Goal: Task Accomplishment & Management: Manage account settings

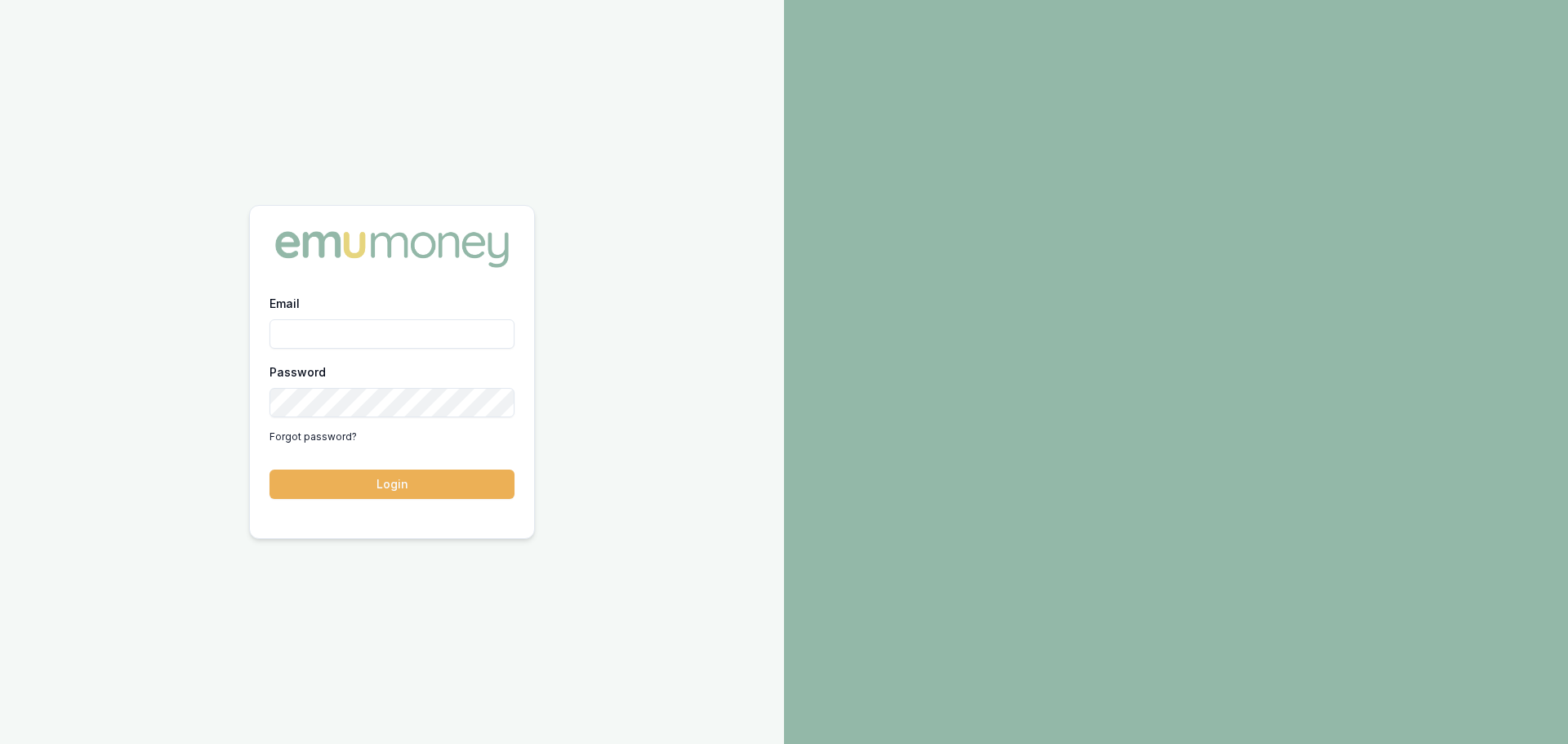
click at [385, 339] on input "Email" at bounding box center [392, 334] width 245 height 29
type input "brad.hearns@emumoney.com.au"
click at [269, 470] on button "Login" at bounding box center [392, 485] width 245 height 29
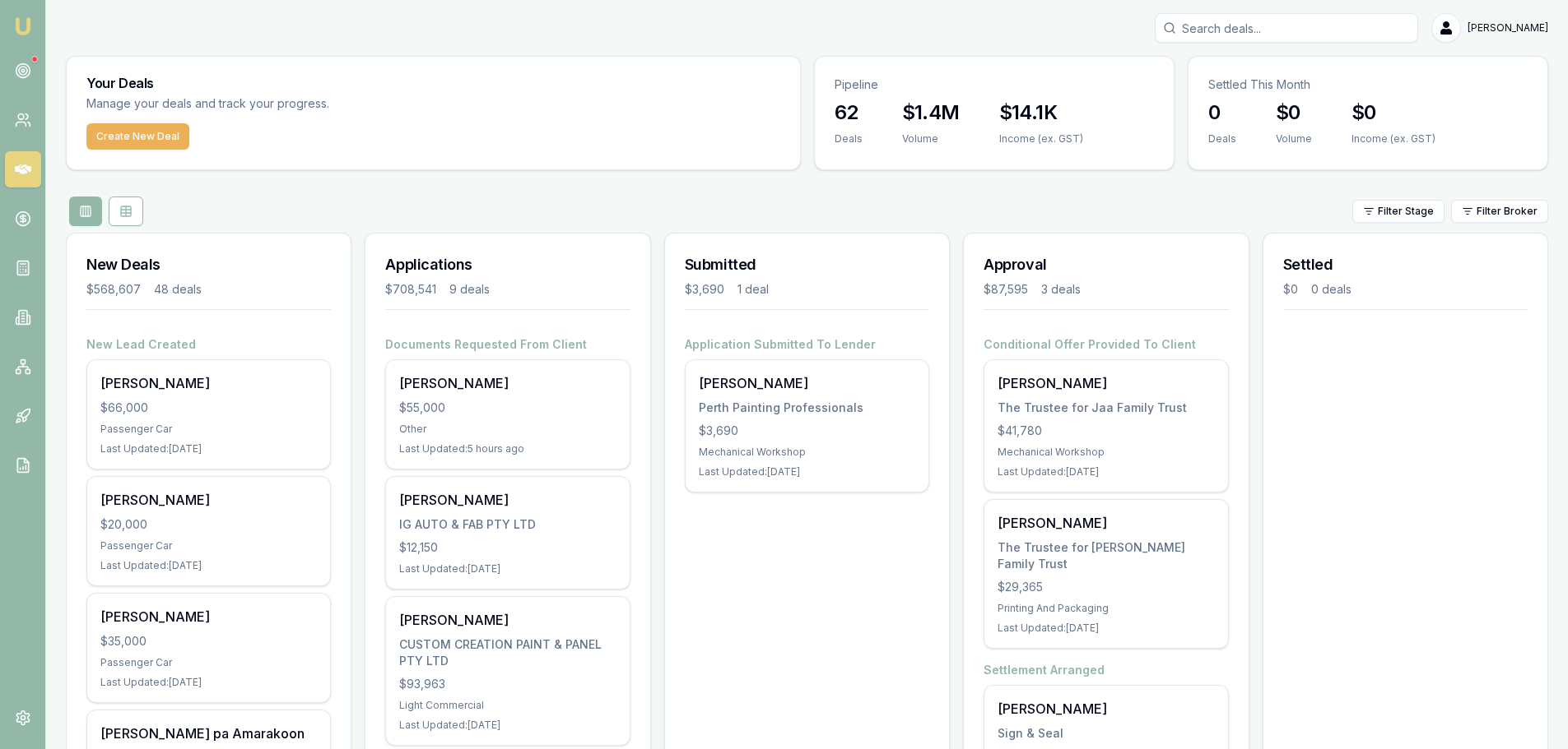
click at [476, 196] on div "Filter Stage Filter Broker" at bounding box center [807, 211] width 1482 height 30
click at [1131, 202] on div "Filter Stage Filter Broker" at bounding box center [807, 211] width 1482 height 30
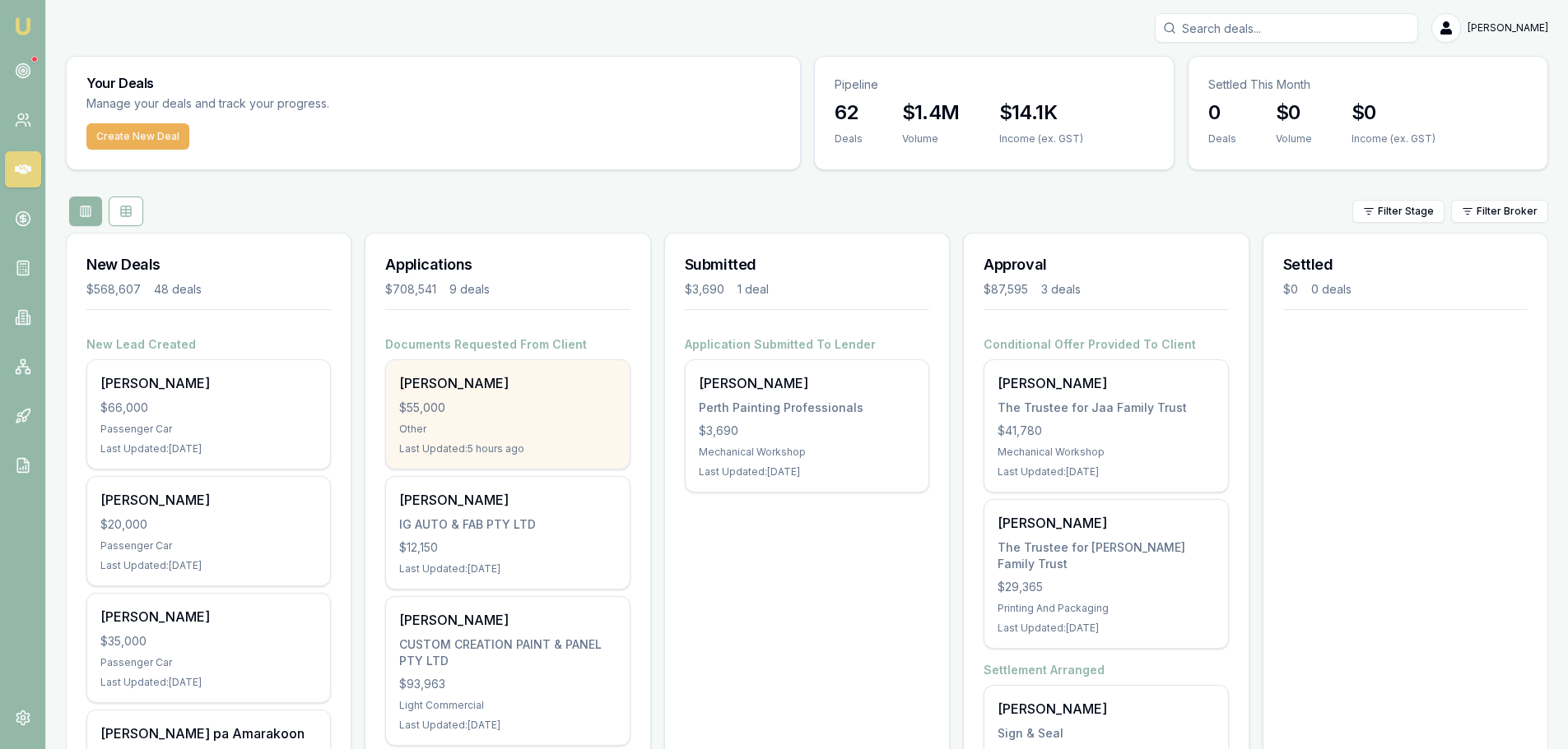
click at [513, 386] on div "Shaun Ellis" at bounding box center [508, 382] width 217 height 19
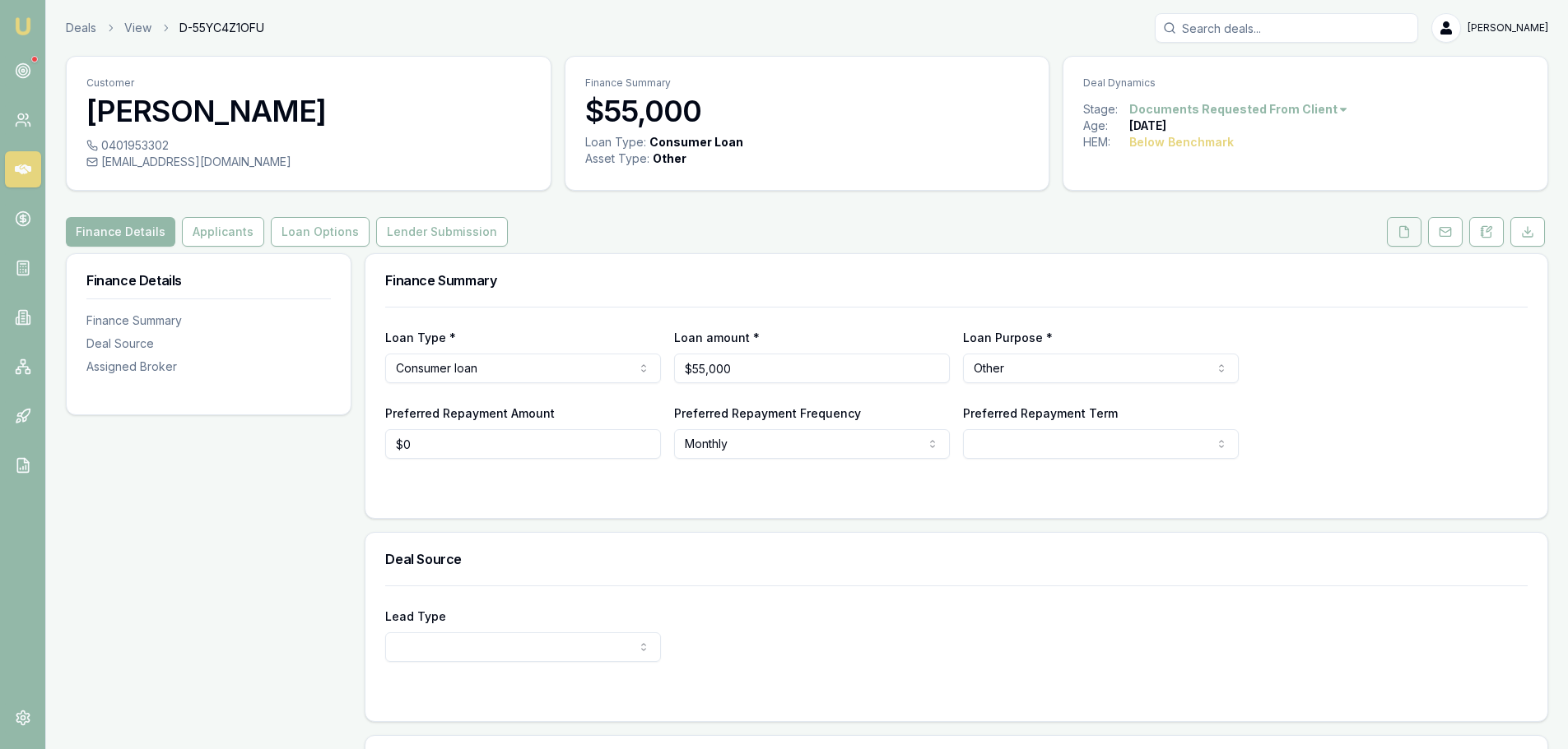
click at [1401, 232] on icon at bounding box center [1404, 231] width 13 height 13
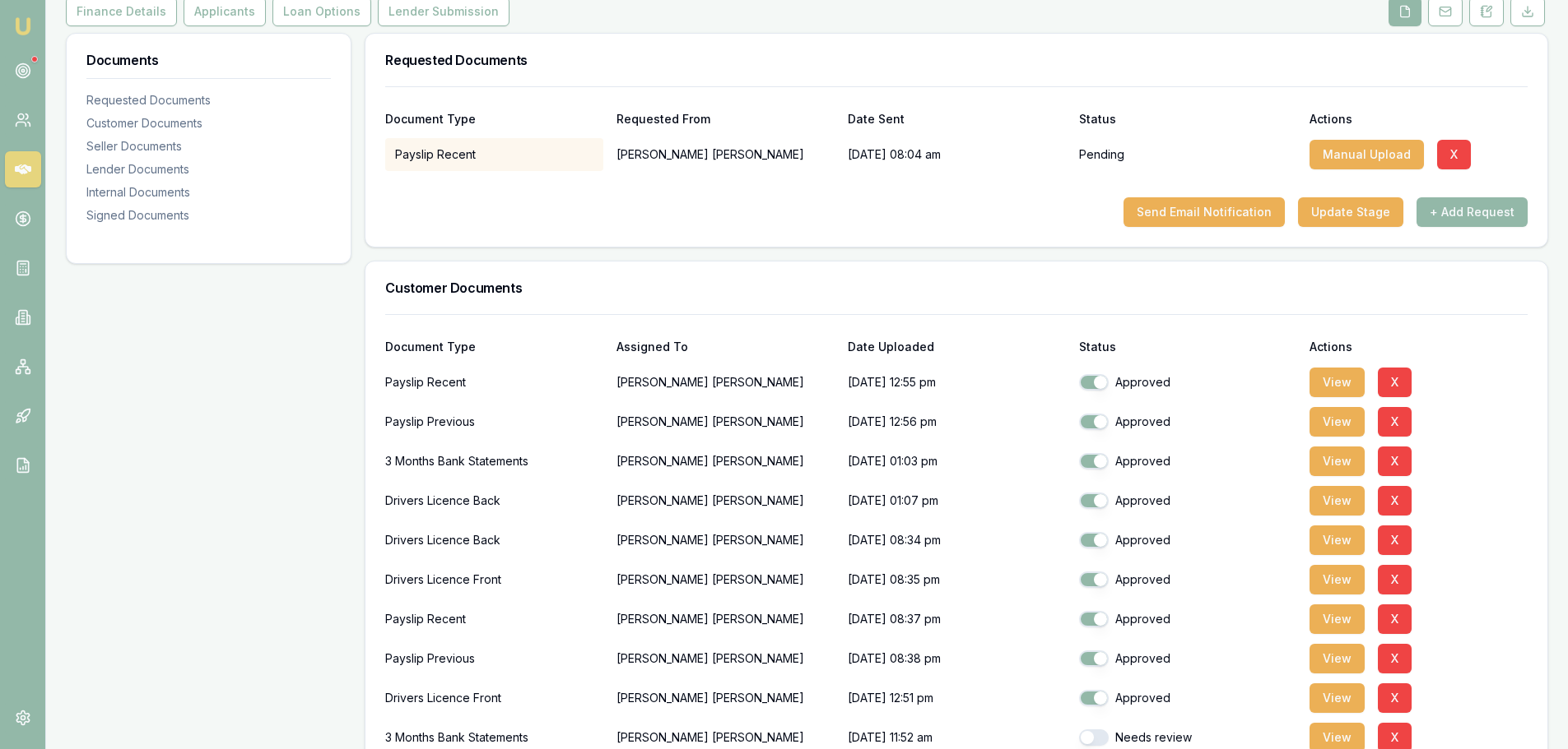
scroll to position [247, 0]
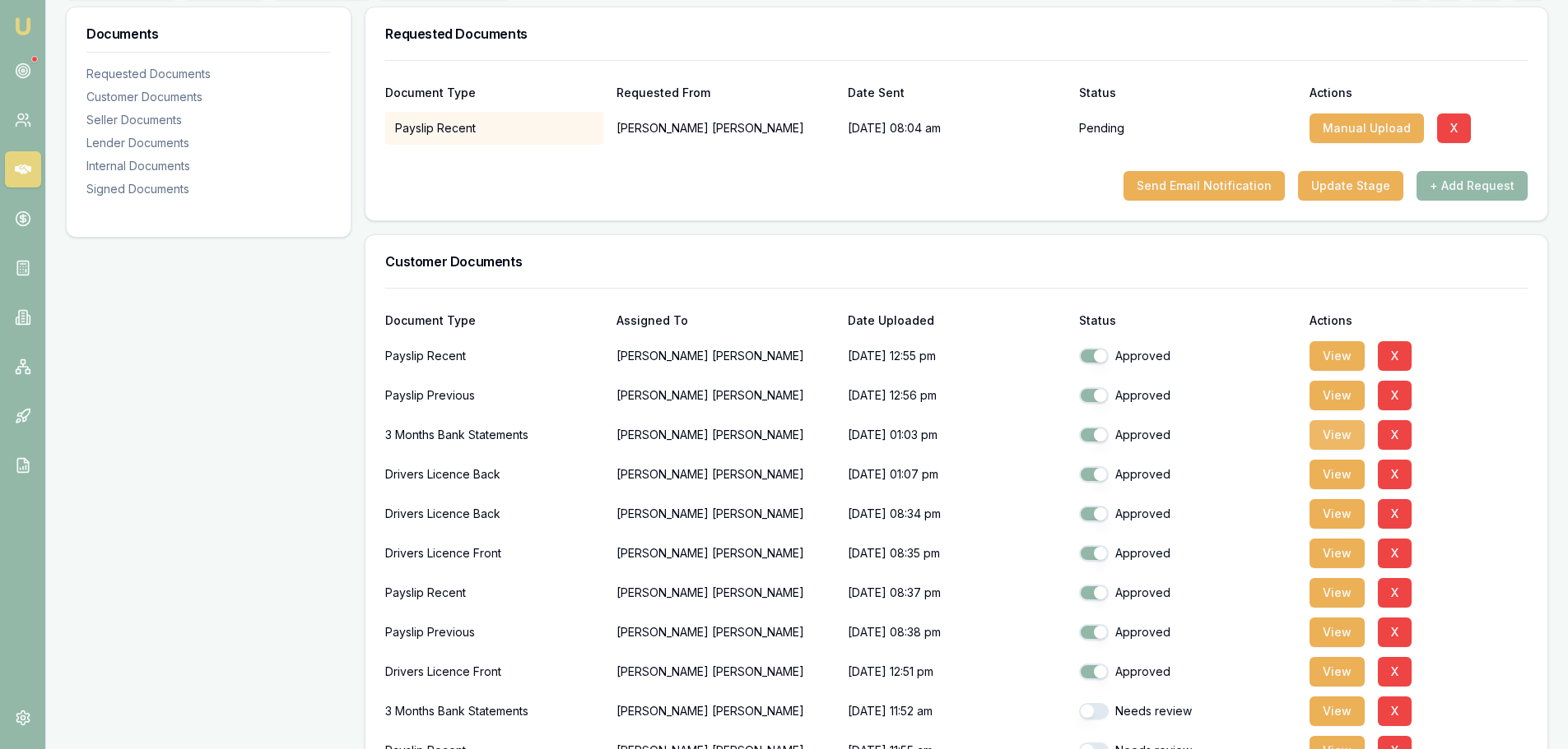
click at [1326, 439] on button "View" at bounding box center [1337, 435] width 56 height 30
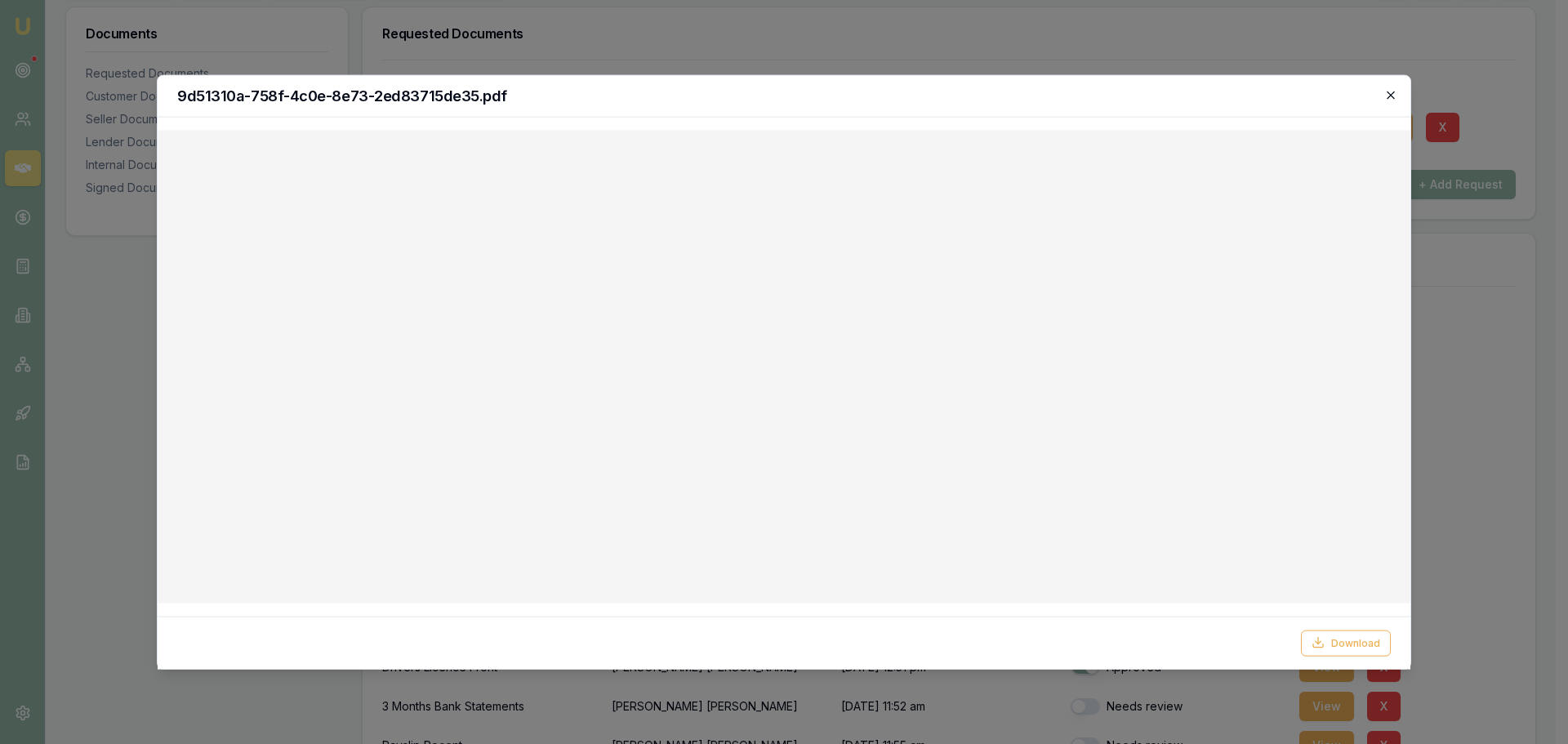
click at [1392, 100] on icon "button" at bounding box center [1391, 95] width 13 height 13
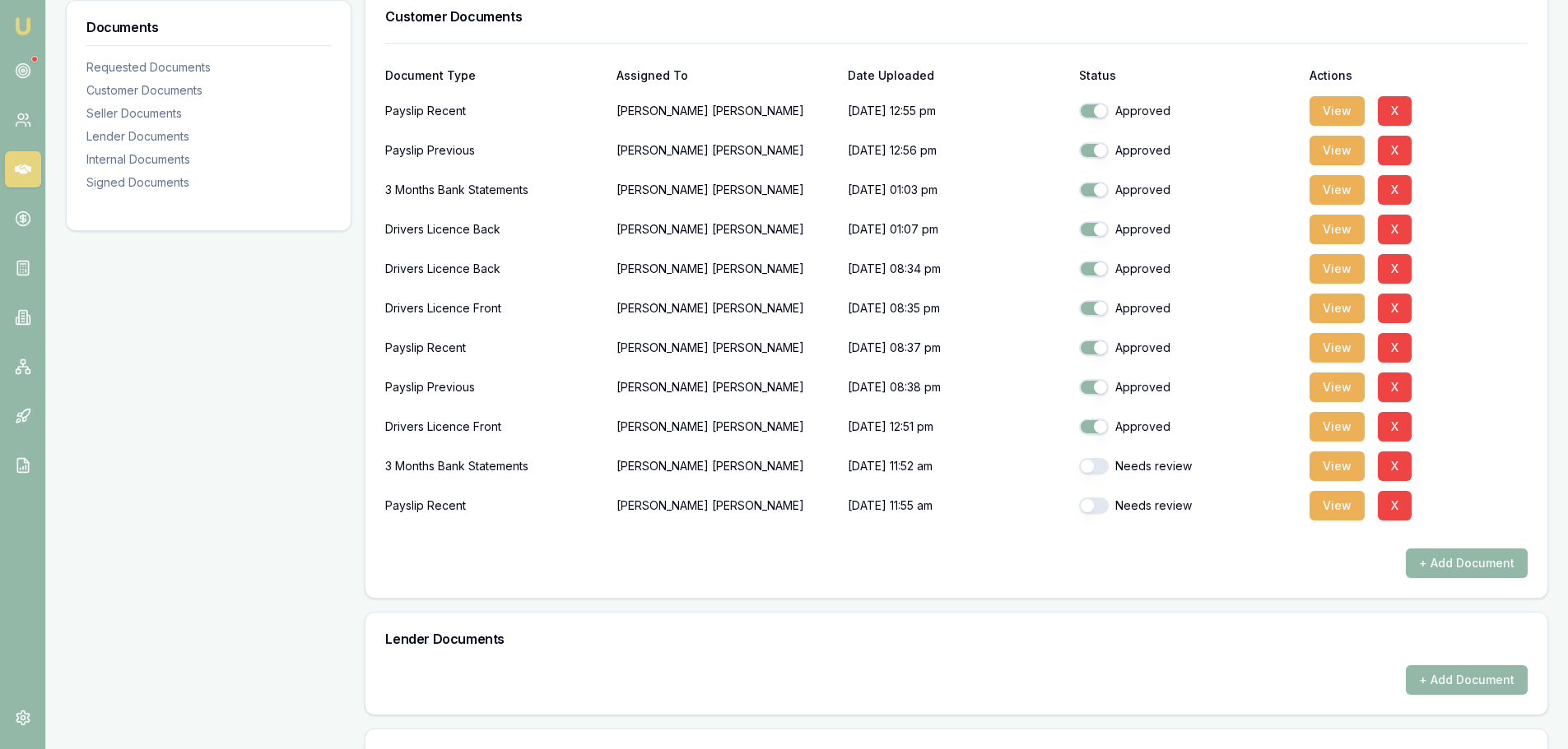
scroll to position [493, 0]
click at [1345, 460] on button "View" at bounding box center [1337, 465] width 56 height 30
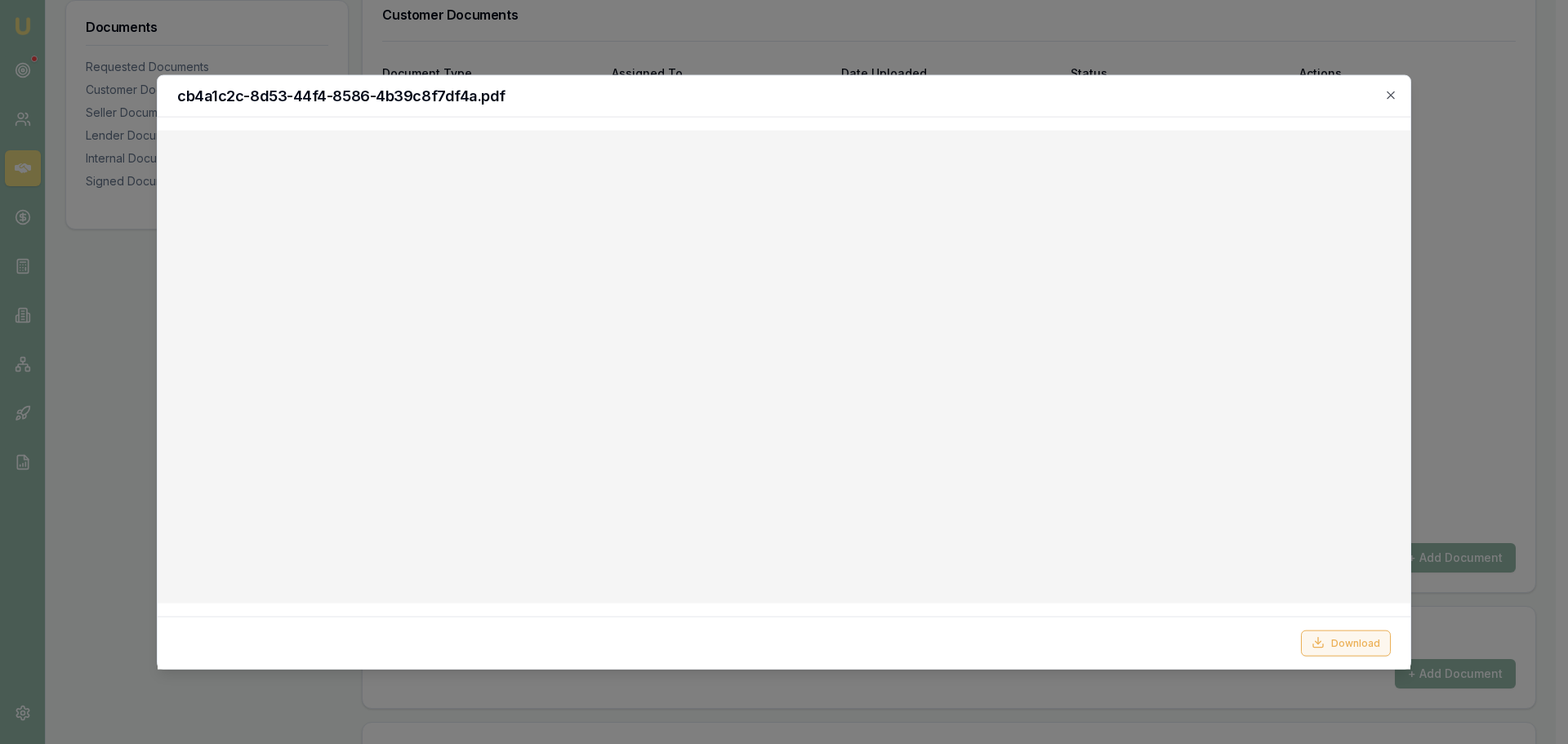
click at [1338, 642] on button "Download" at bounding box center [1346, 643] width 90 height 26
click at [1392, 97] on icon "button" at bounding box center [1391, 95] width 7 height 7
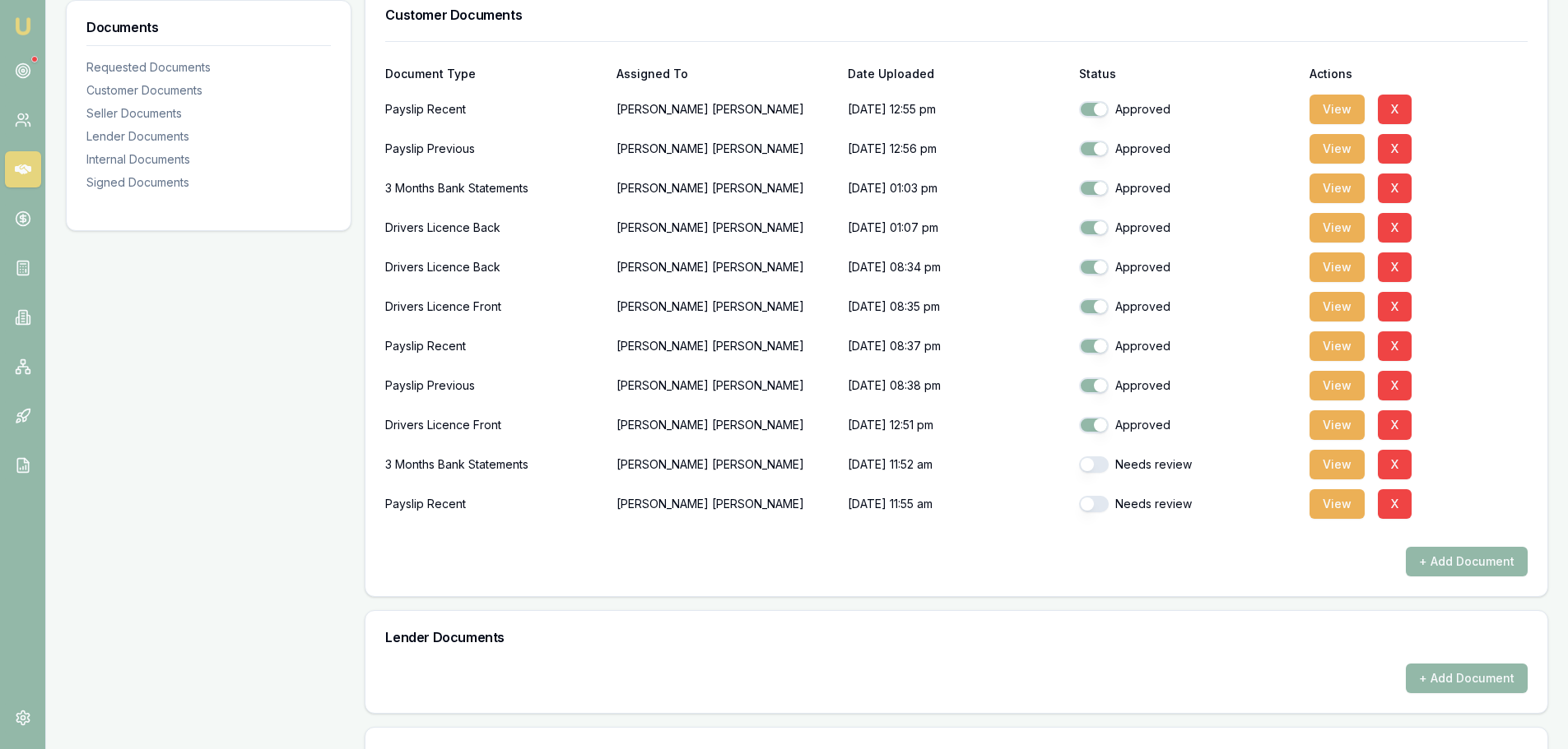
click at [1368, 28] on div "Customer Documents" at bounding box center [957, 15] width 1182 height 53
click at [1463, 99] on div "View X" at bounding box center [1418, 109] width 218 height 33
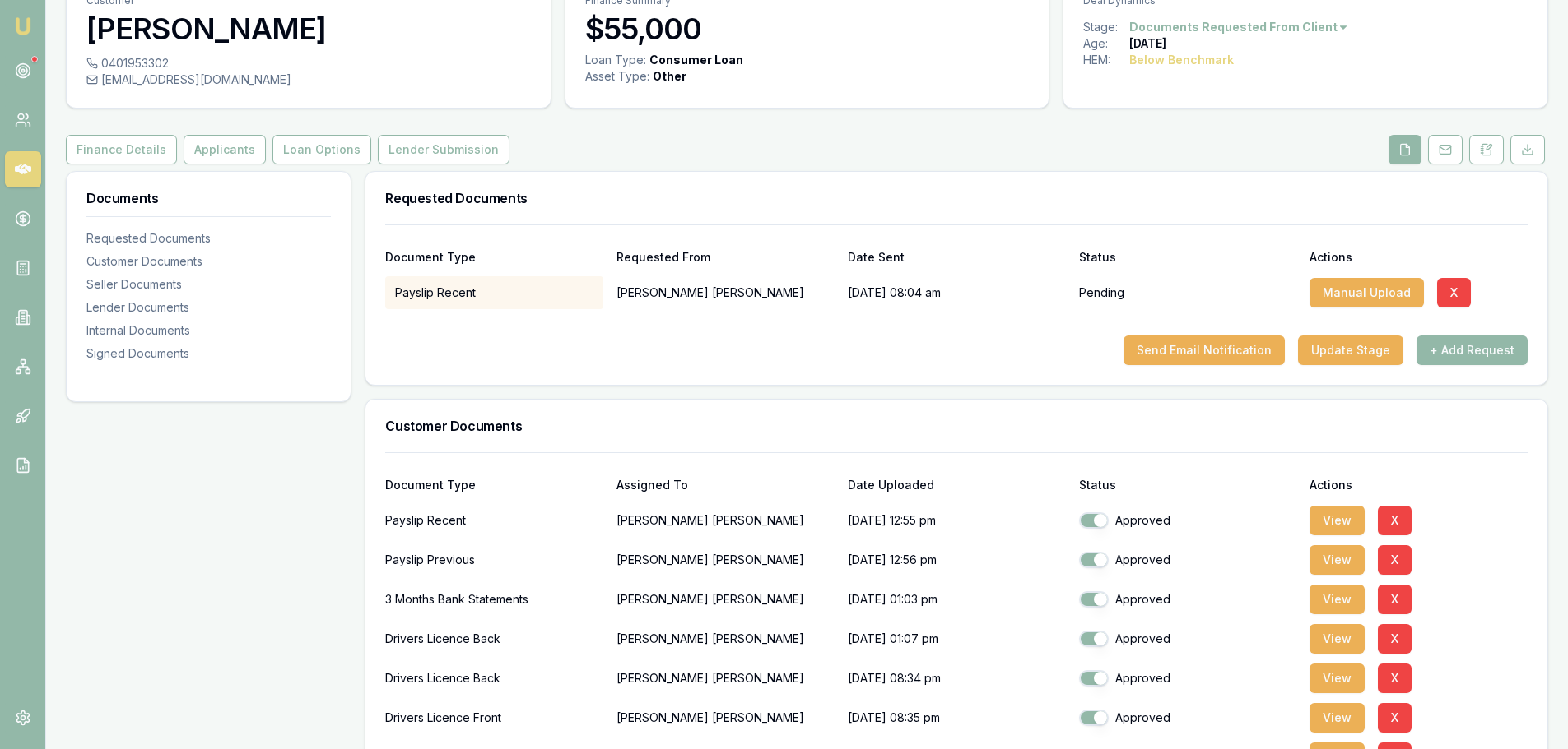
click at [1249, 154] on div "Finance Details Applicants Loan Options Lender Submission" at bounding box center [807, 150] width 1482 height 30
click at [1140, 142] on div "Finance Details Applicants Loan Options Lender Submission" at bounding box center [807, 150] width 1482 height 30
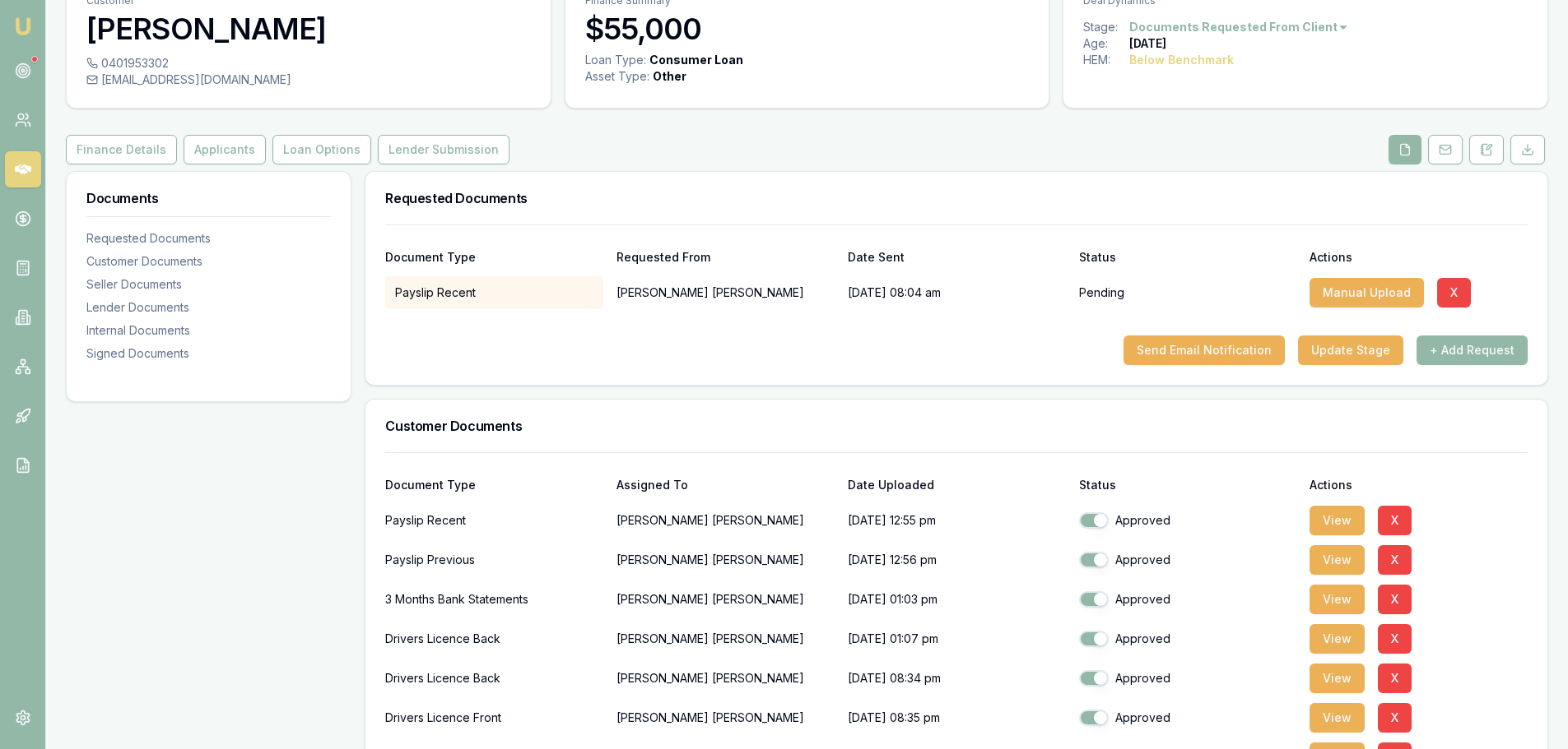
click at [957, 158] on div "Finance Details Applicants Loan Options Lender Submission" at bounding box center [807, 150] width 1482 height 30
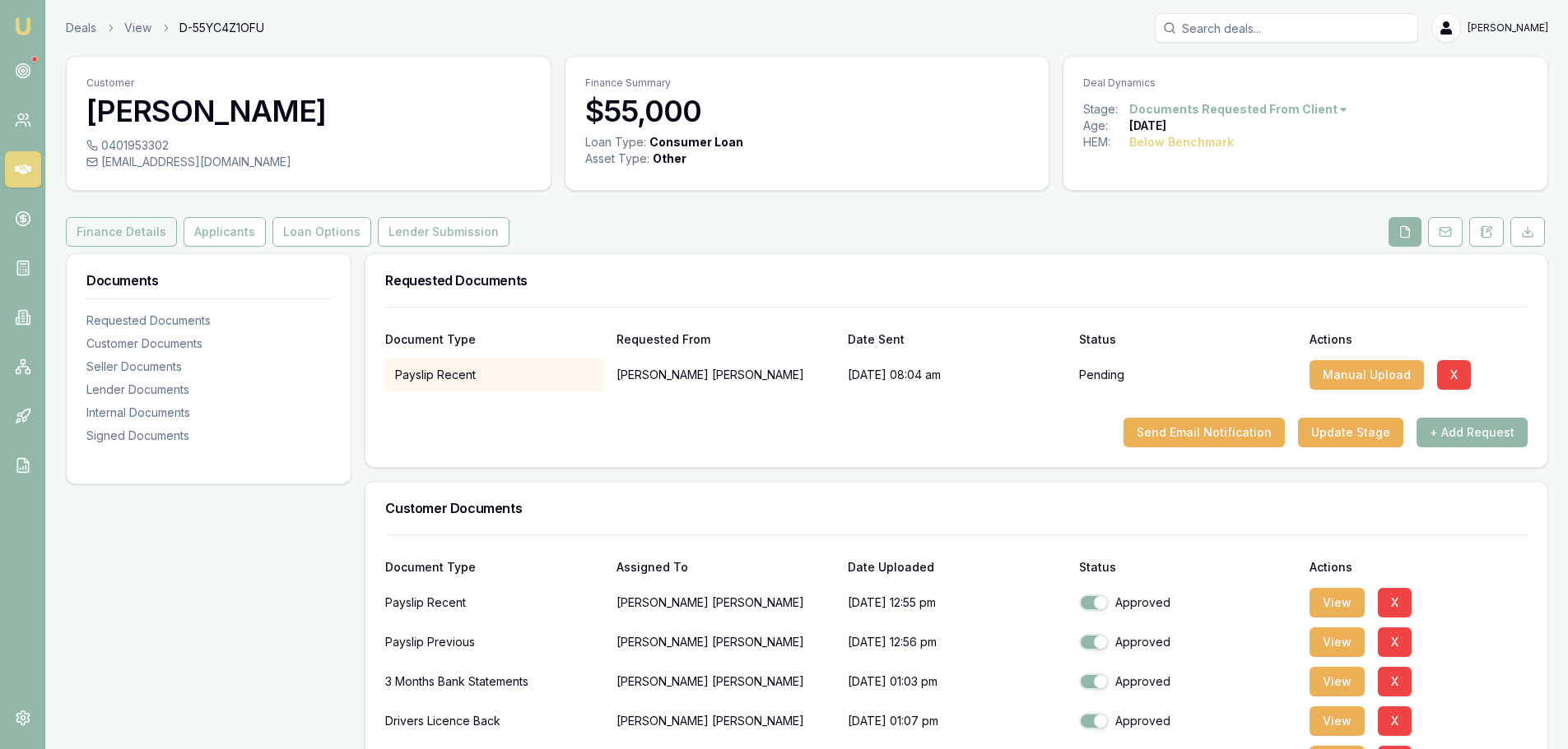
click at [128, 240] on button "Finance Details" at bounding box center [121, 232] width 111 height 30
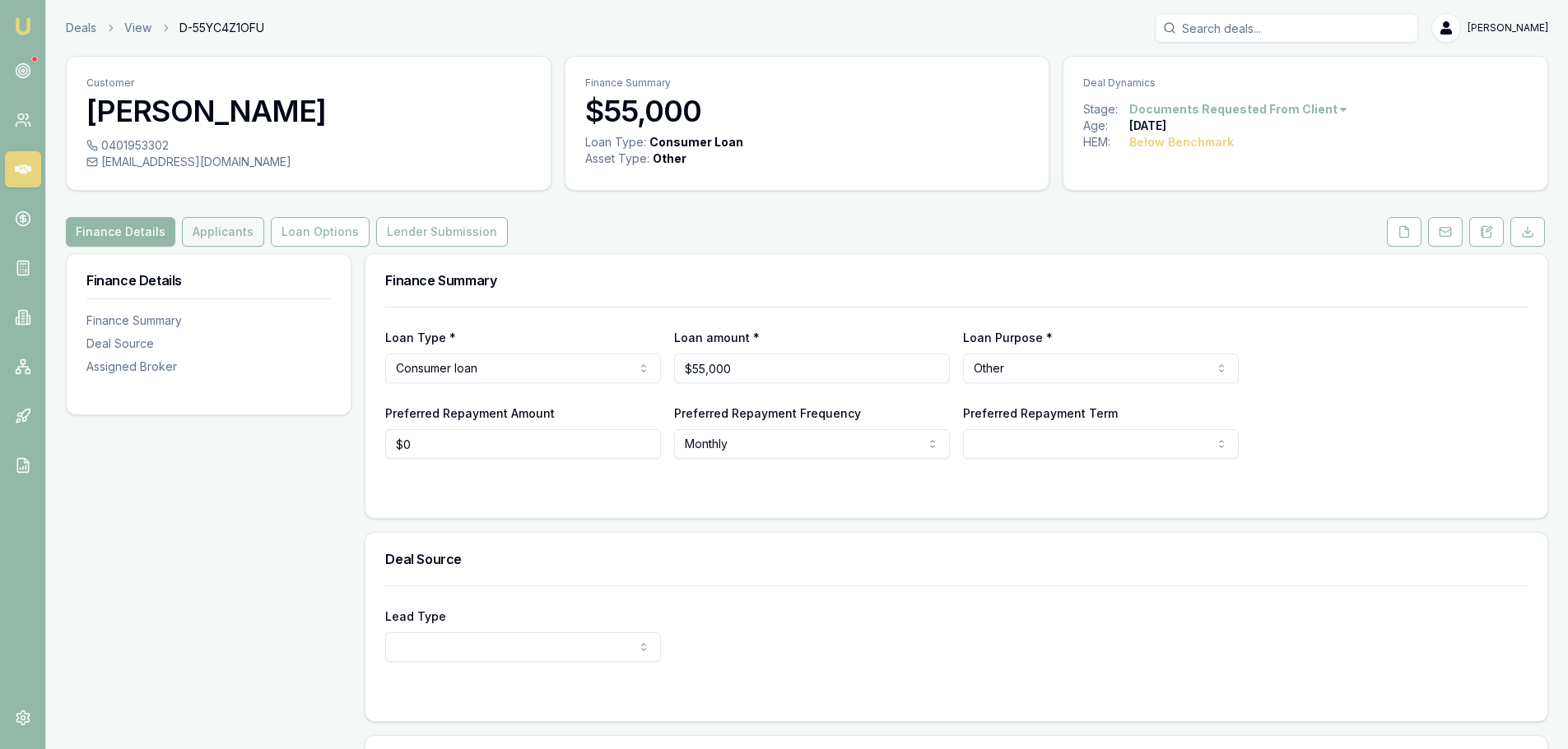
click at [197, 231] on button "Applicants" at bounding box center [222, 232] width 82 height 30
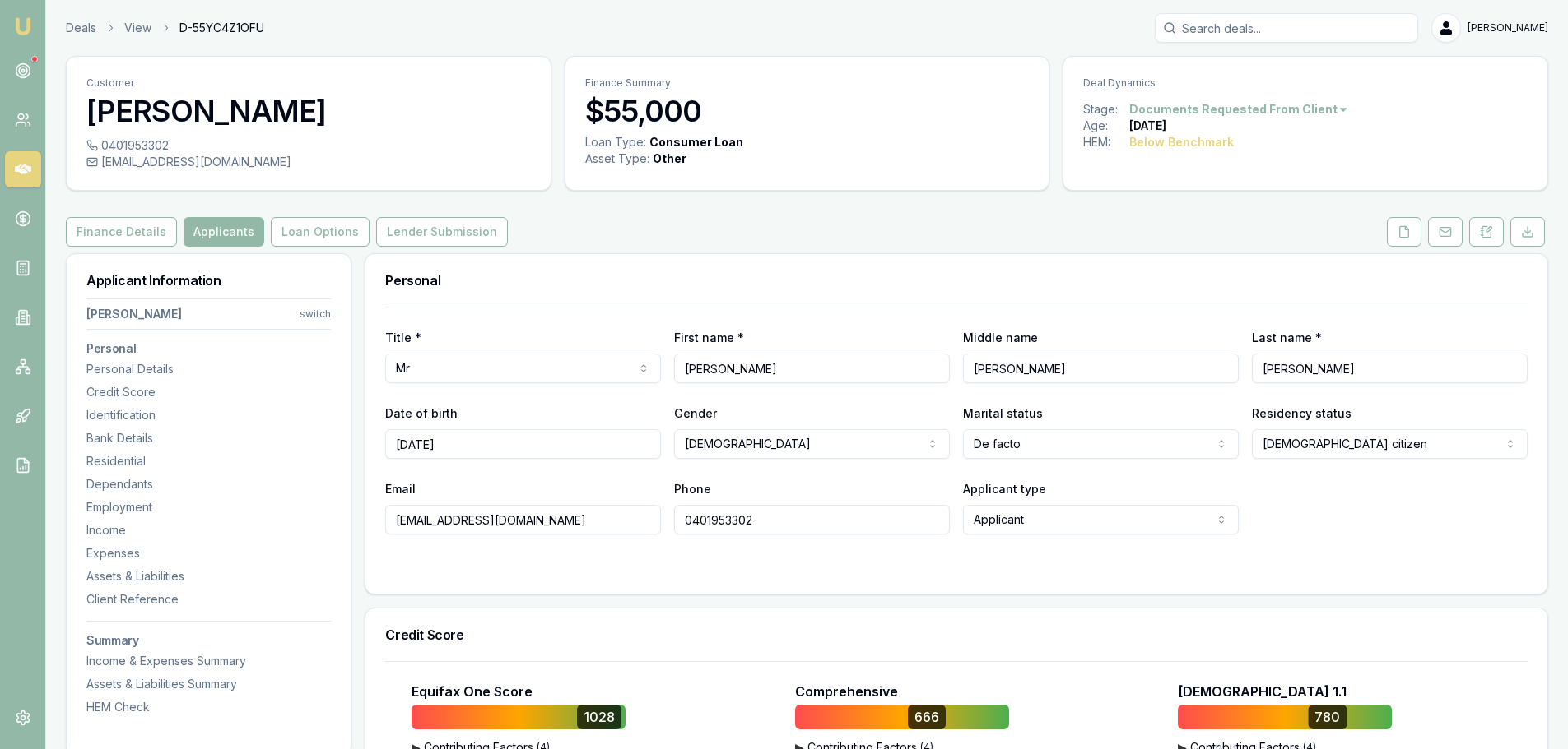
click at [163, 226] on button "Finance Details" at bounding box center [121, 232] width 111 height 30
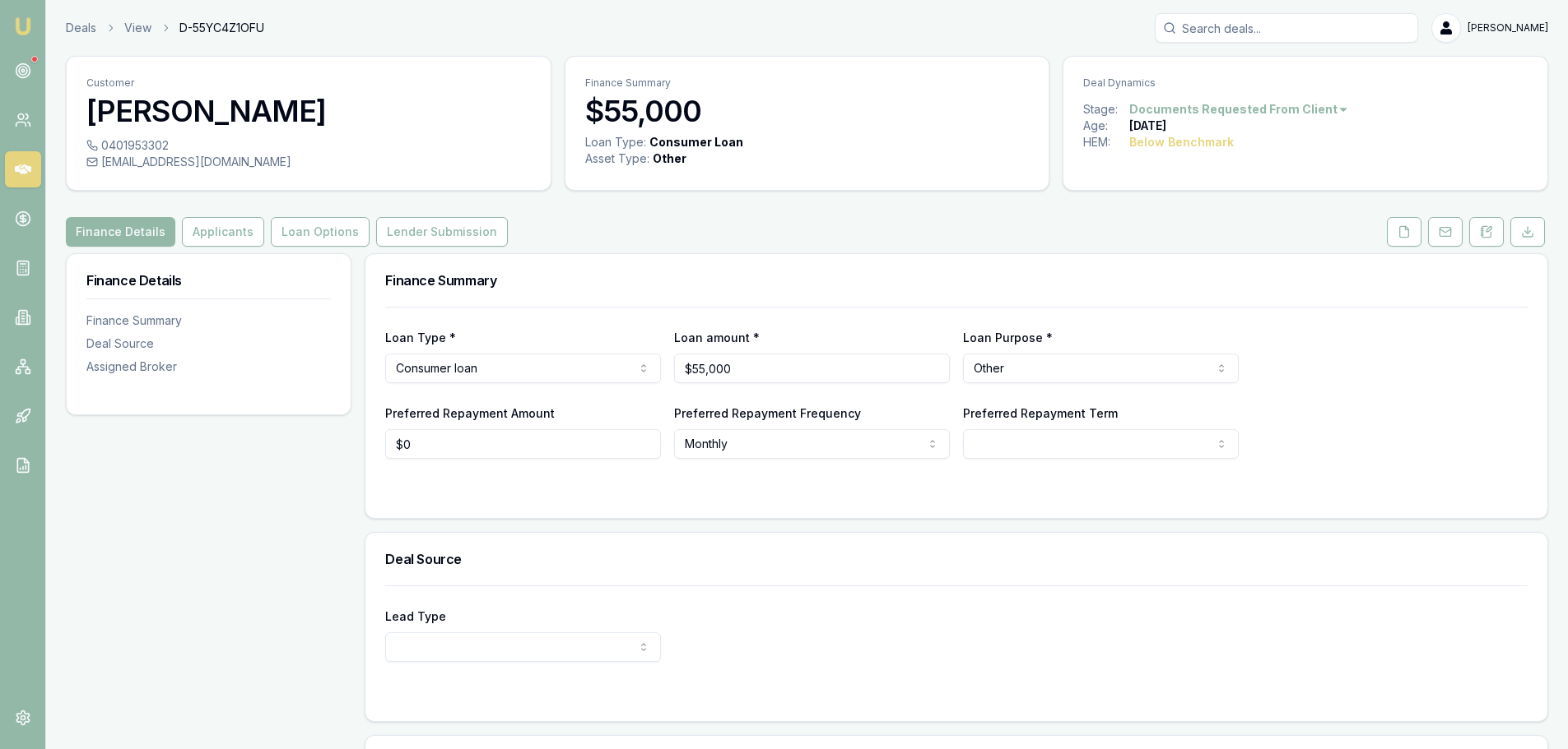
click at [11, 167] on link at bounding box center [22, 169] width 36 height 36
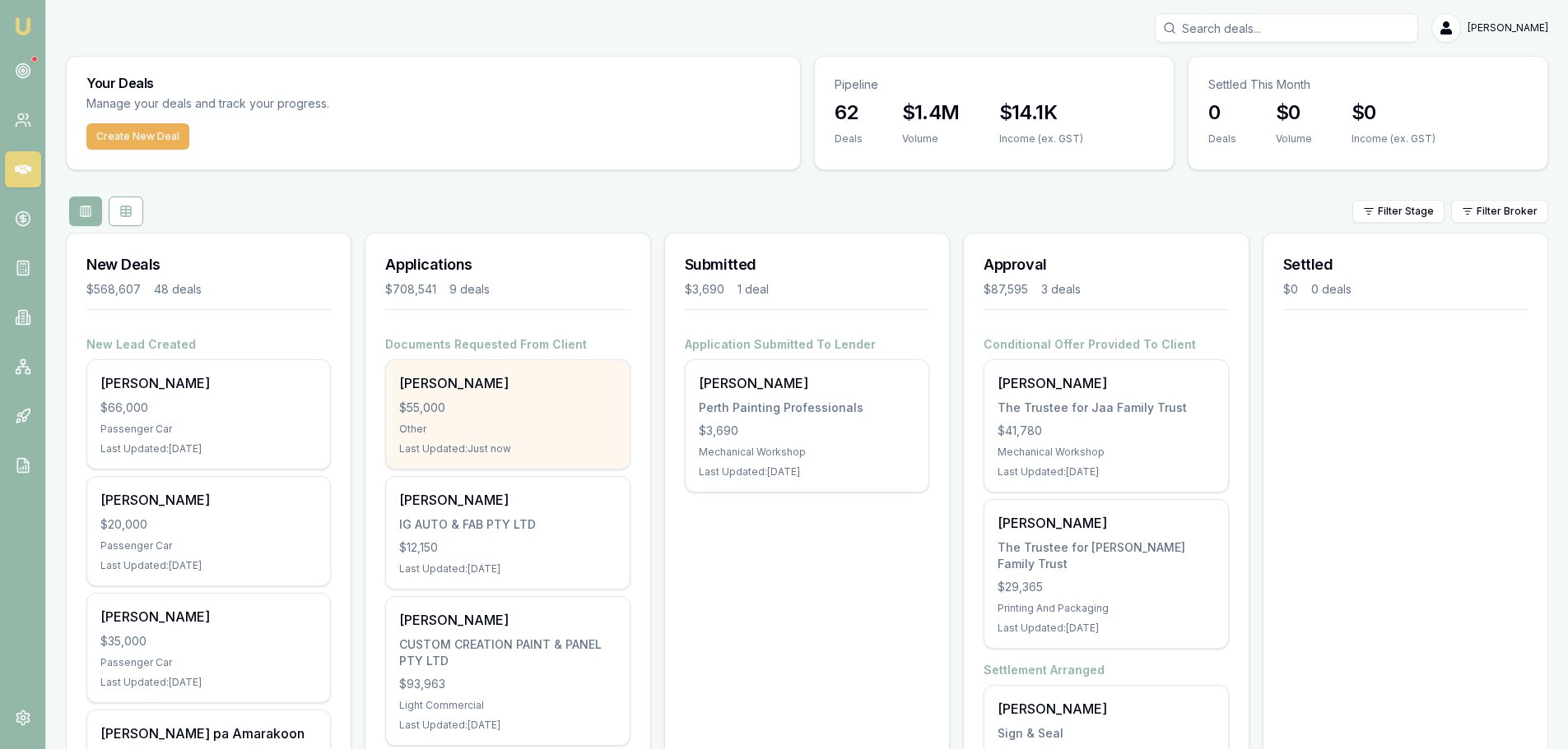
click at [457, 393] on div "Shaun Ellis $55,000 Other Last Updated: Just now" at bounding box center [508, 414] width 243 height 108
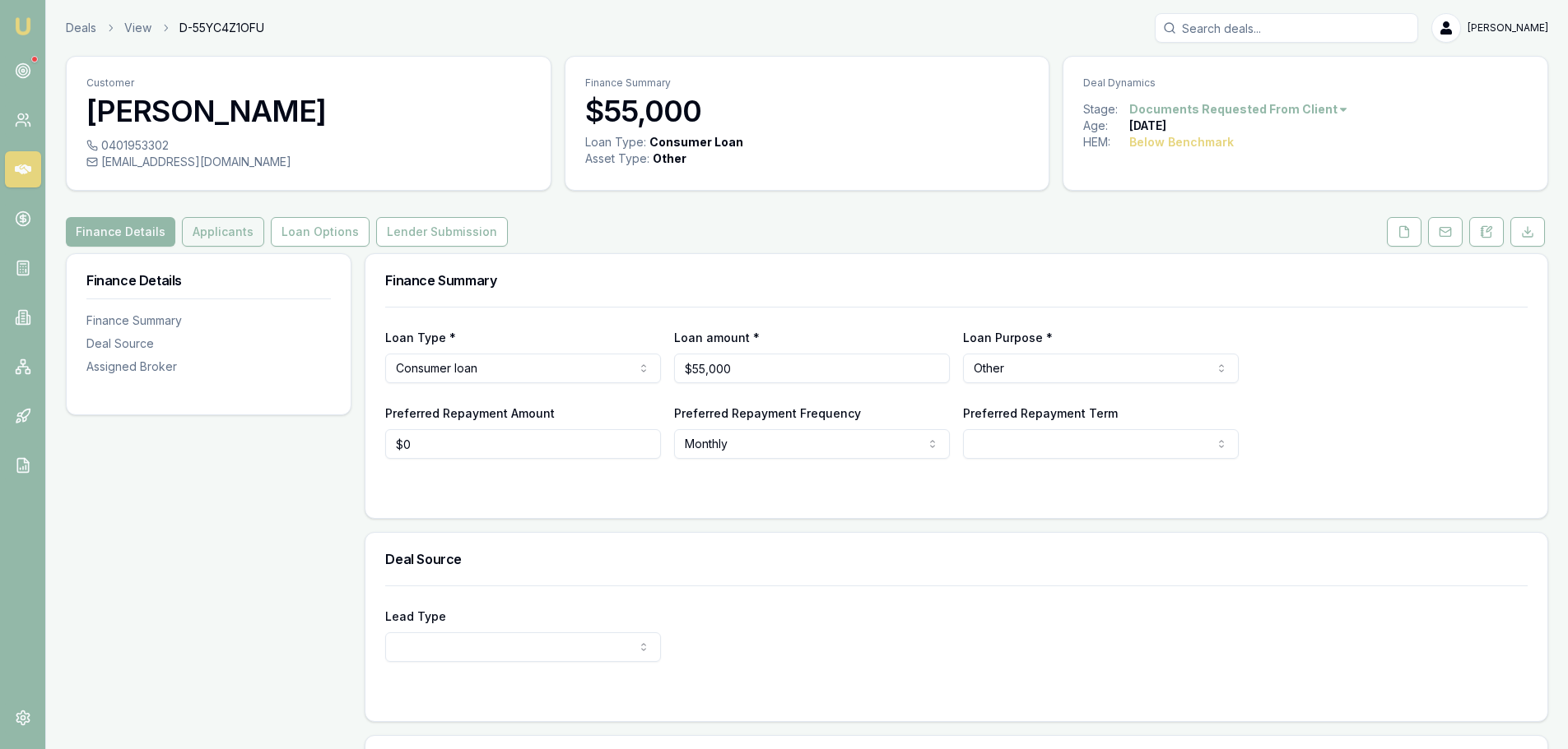
click at [206, 225] on button "Applicants" at bounding box center [222, 232] width 82 height 30
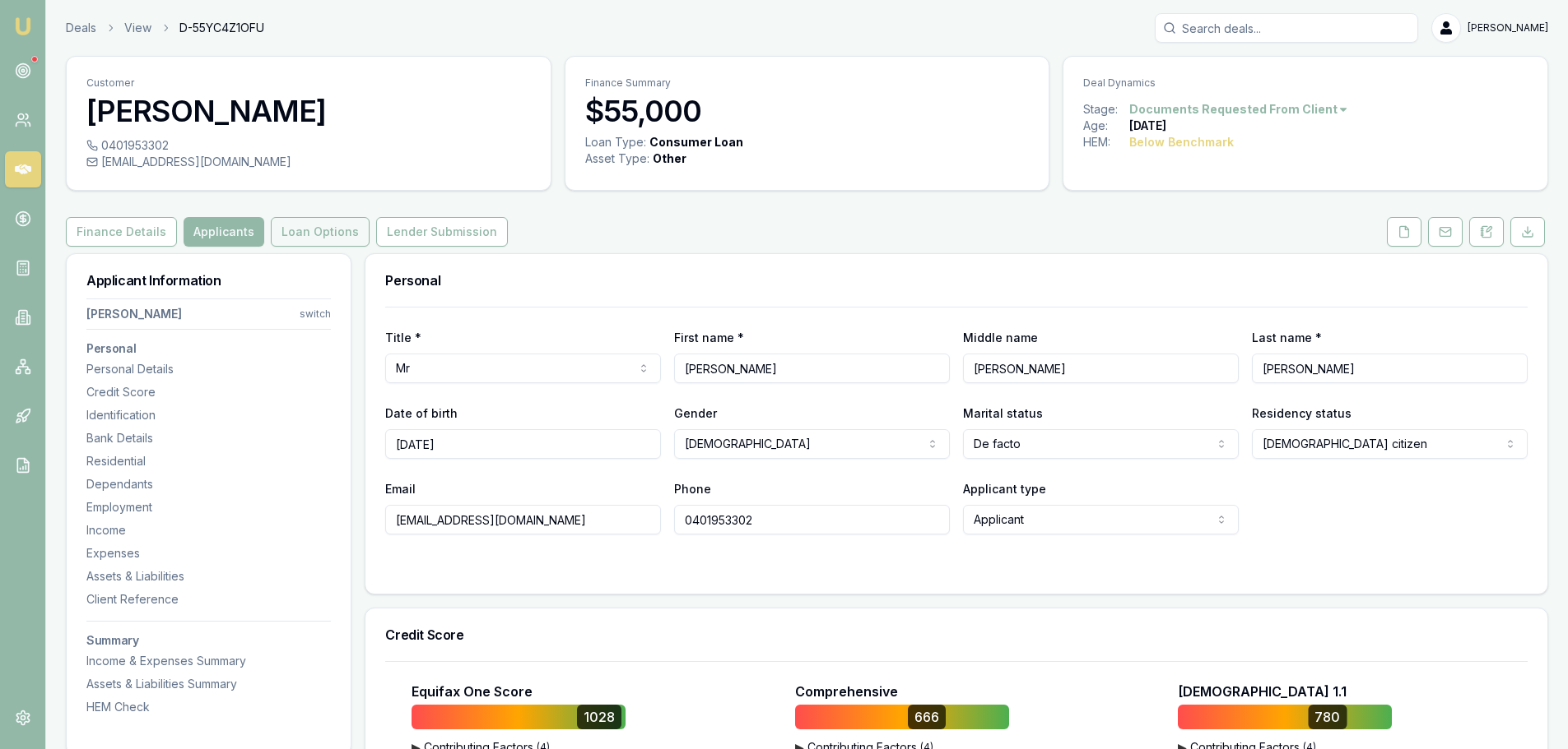
click at [318, 232] on button "Loan Options" at bounding box center [320, 232] width 99 height 30
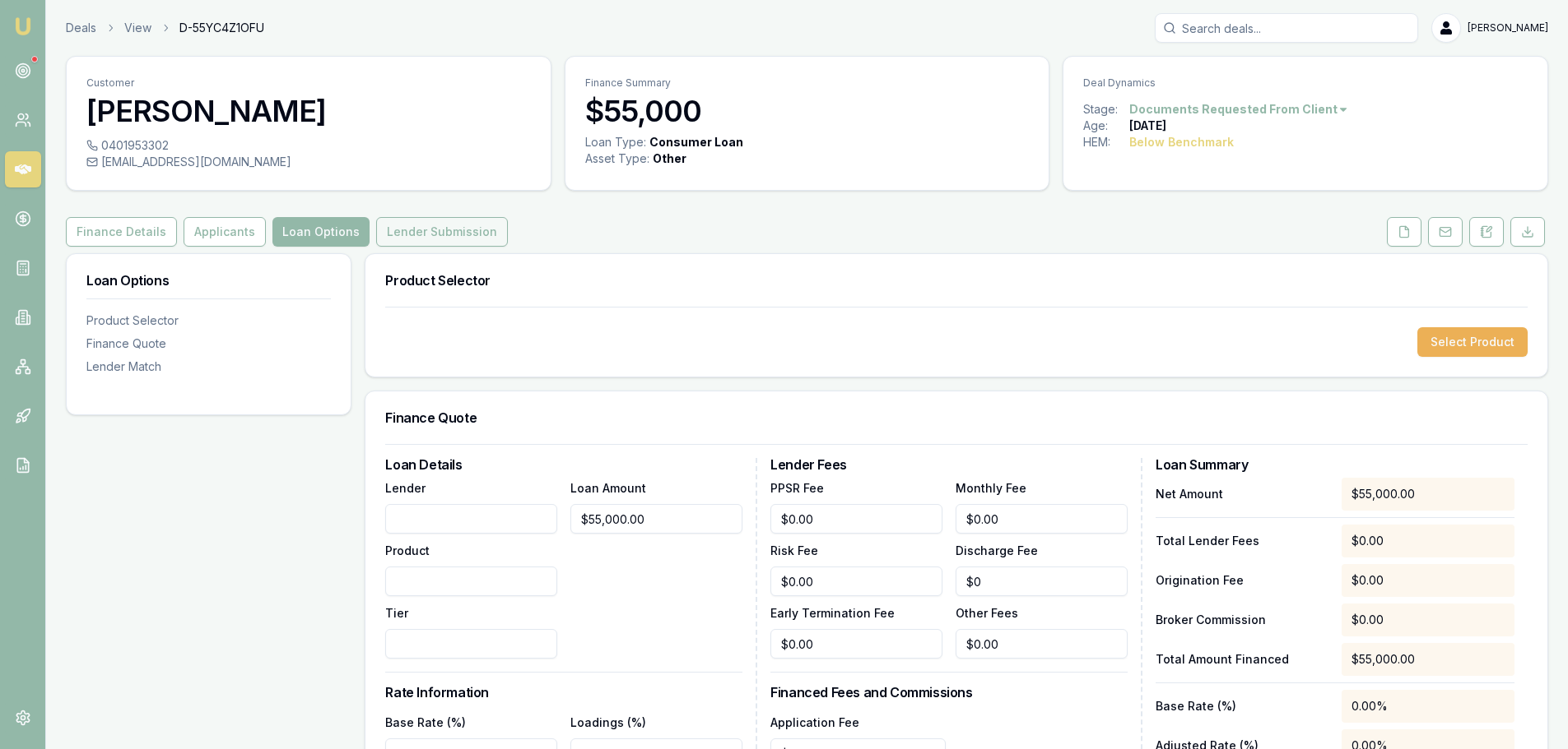
click at [439, 231] on button "Lender Submission" at bounding box center [442, 232] width 132 height 30
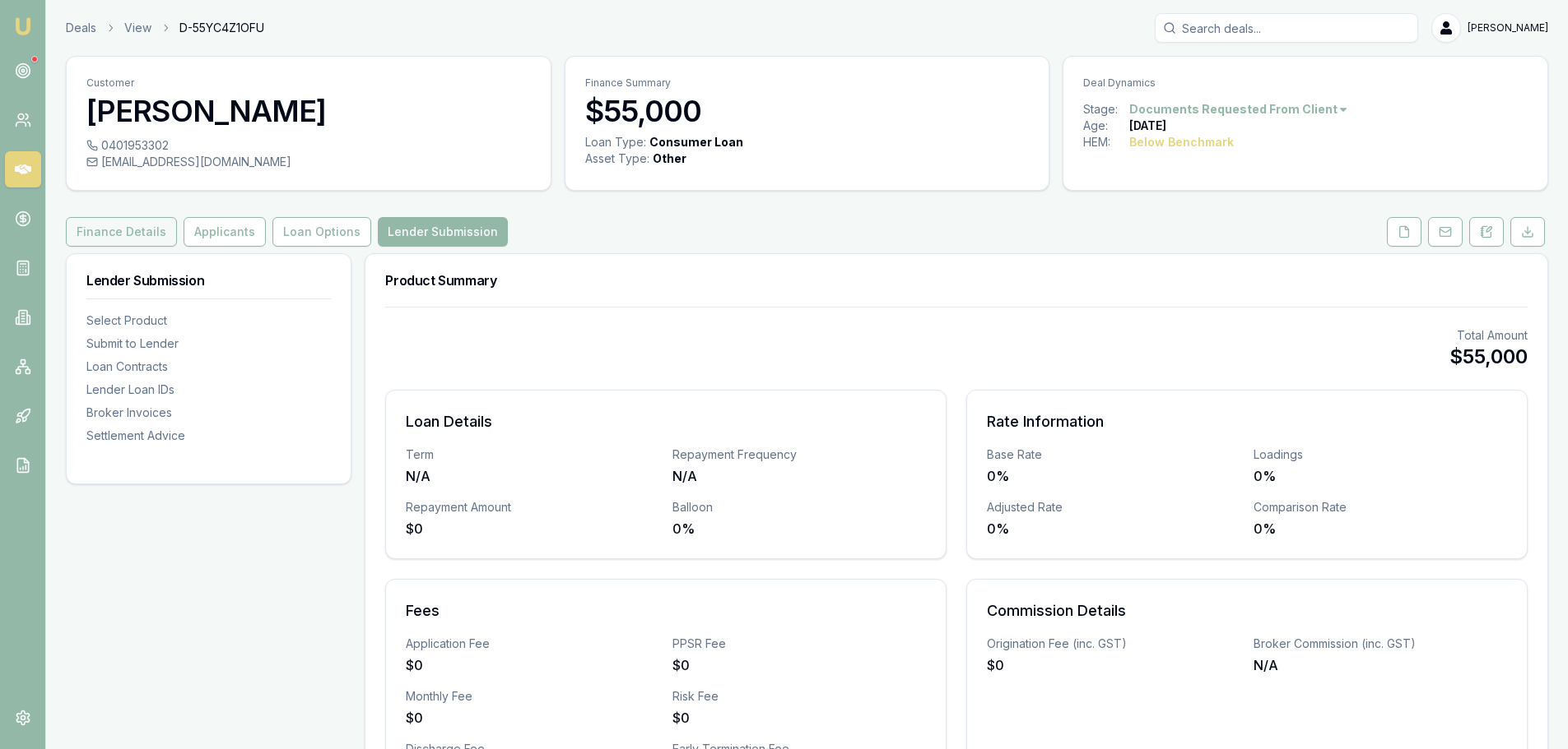
click at [142, 225] on button "Finance Details" at bounding box center [121, 232] width 111 height 30
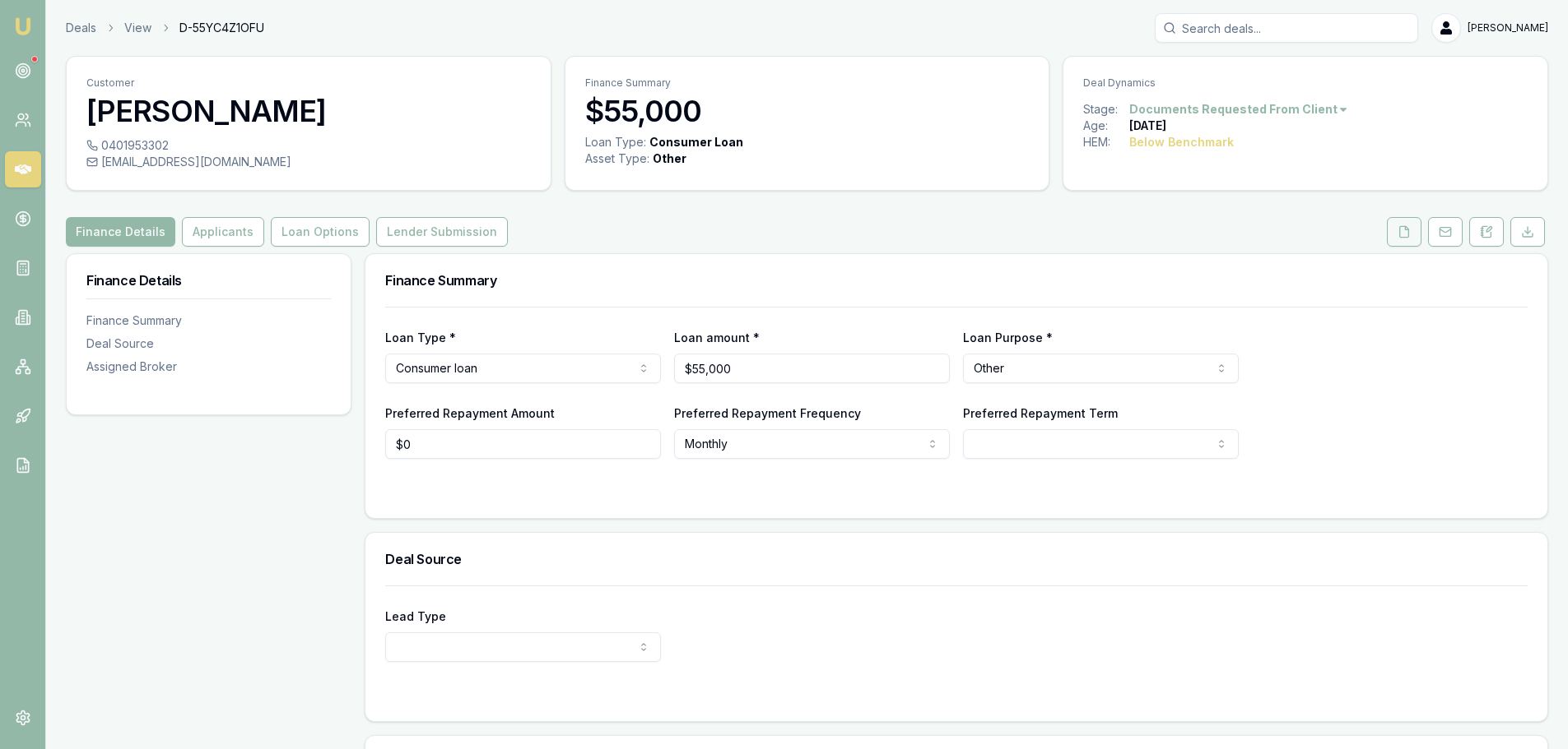
click at [1414, 228] on button at bounding box center [1403, 232] width 34 height 30
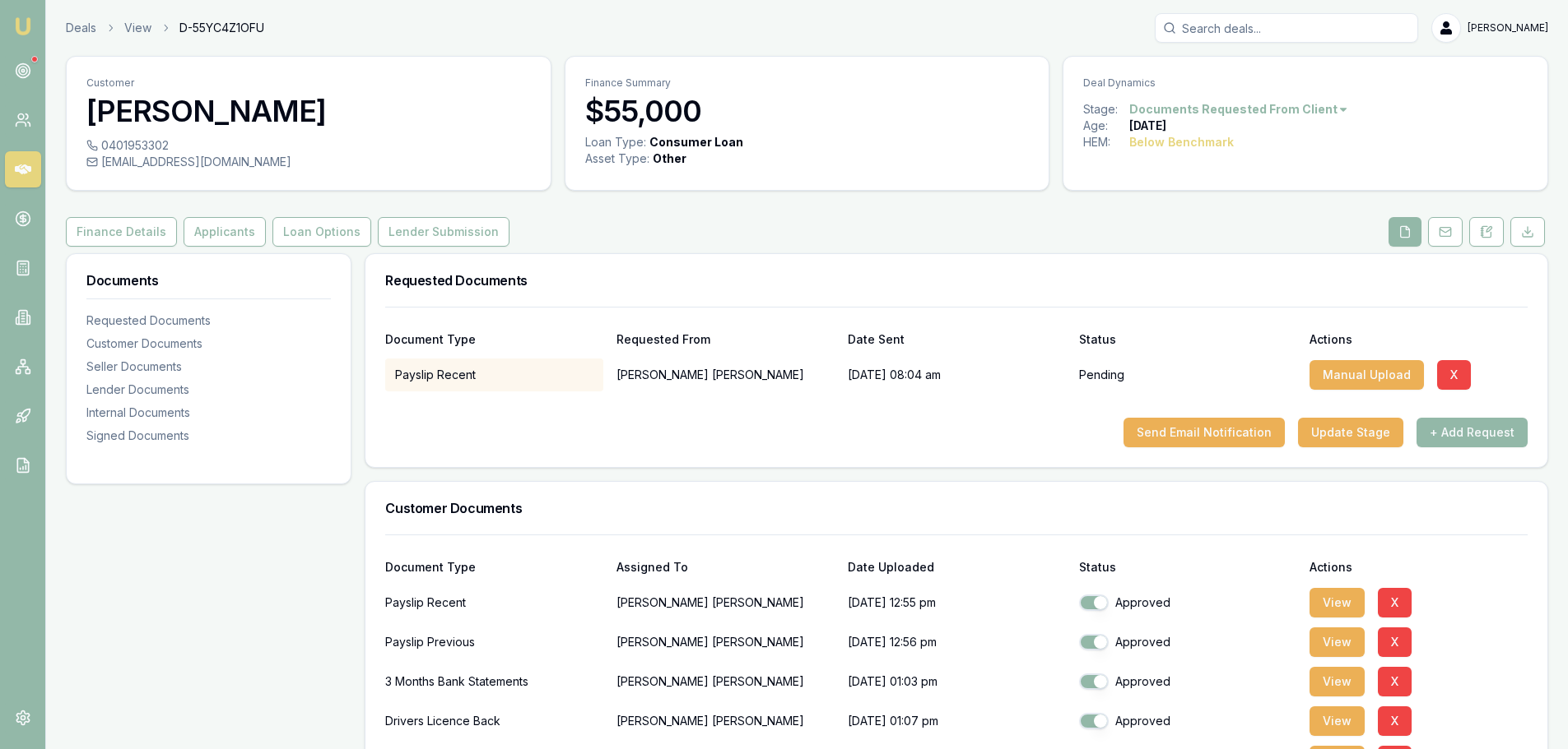
scroll to position [411, 0]
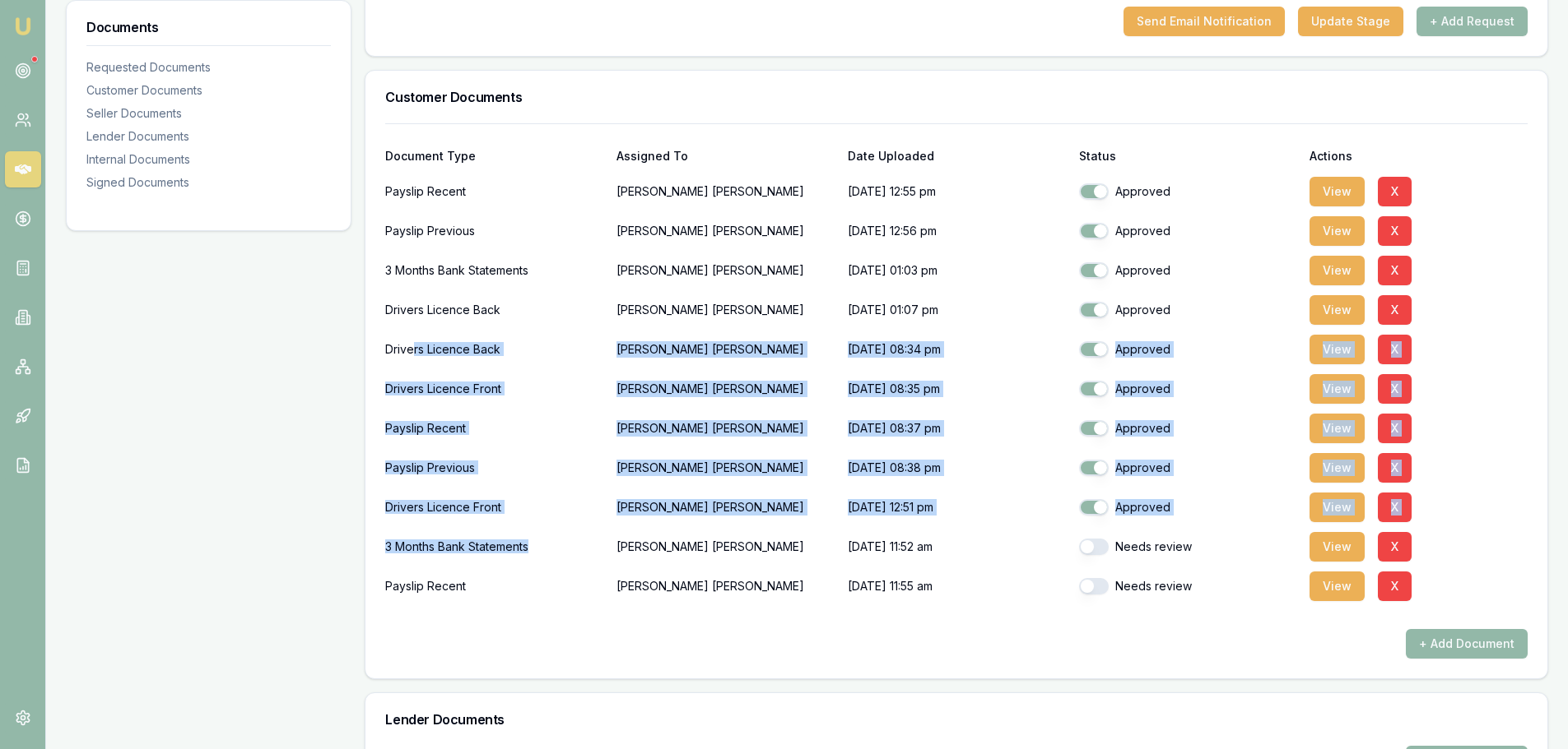
drag, startPoint x: 422, startPoint y: 353, endPoint x: 572, endPoint y: 543, distance: 242.1
click at [572, 543] on div "Document Type Assigned To Date Uploaded Status Actions Payslip Recent Kylie Geb…" at bounding box center [956, 391] width 1142 height 535
click at [1106, 549] on button "button" at bounding box center [1094, 547] width 30 height 17
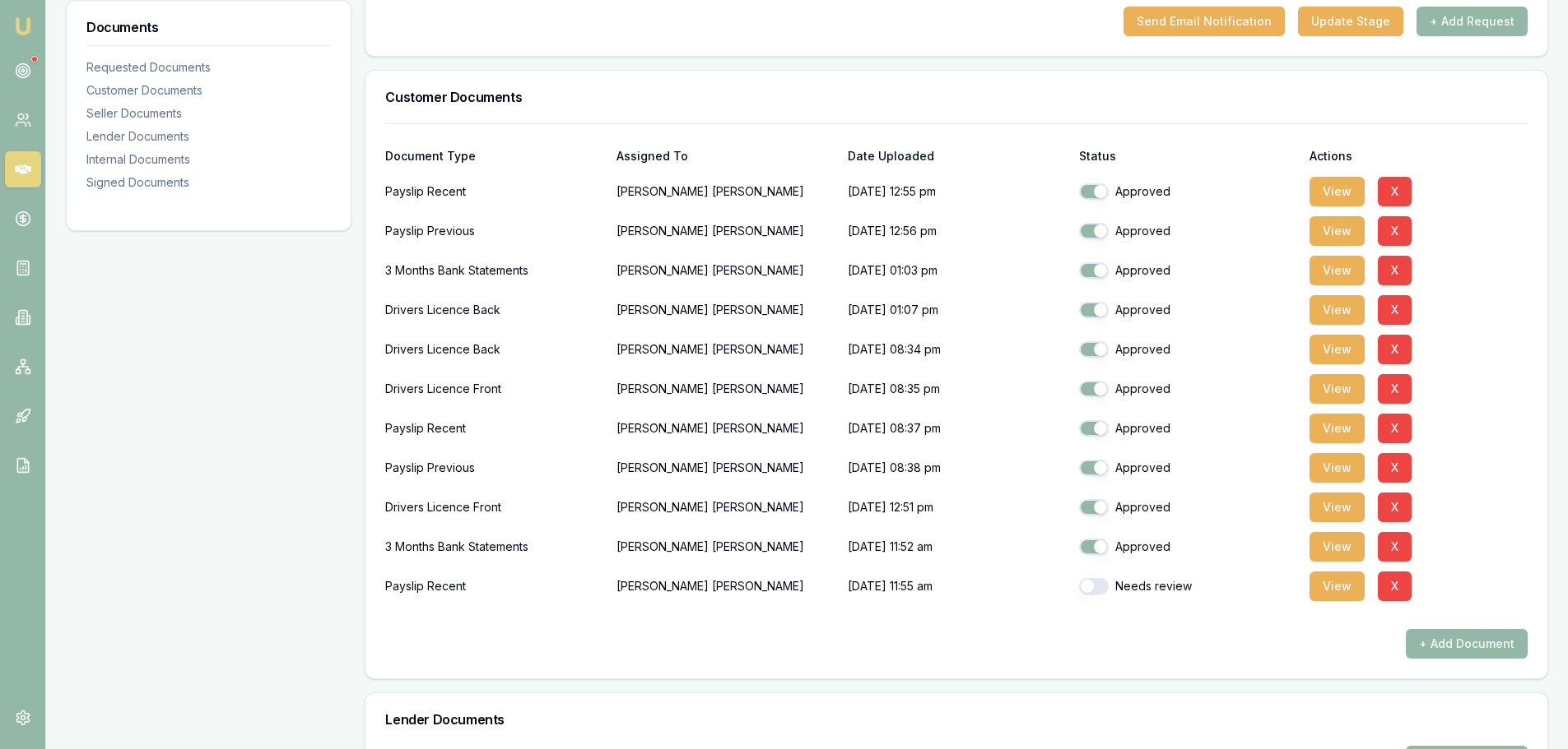
click at [1124, 634] on div "+ Add Document" at bounding box center [956, 644] width 1142 height 30
checkbox input "false"
checkbox input "true"
drag, startPoint x: 454, startPoint y: 271, endPoint x: 956, endPoint y: 266, distance: 502.0
click at [956, 266] on div "3 Months Bank Statements Kylie Gebert 19/09/2025, 01:03 pm Approved View X" at bounding box center [956, 271] width 1142 height 33
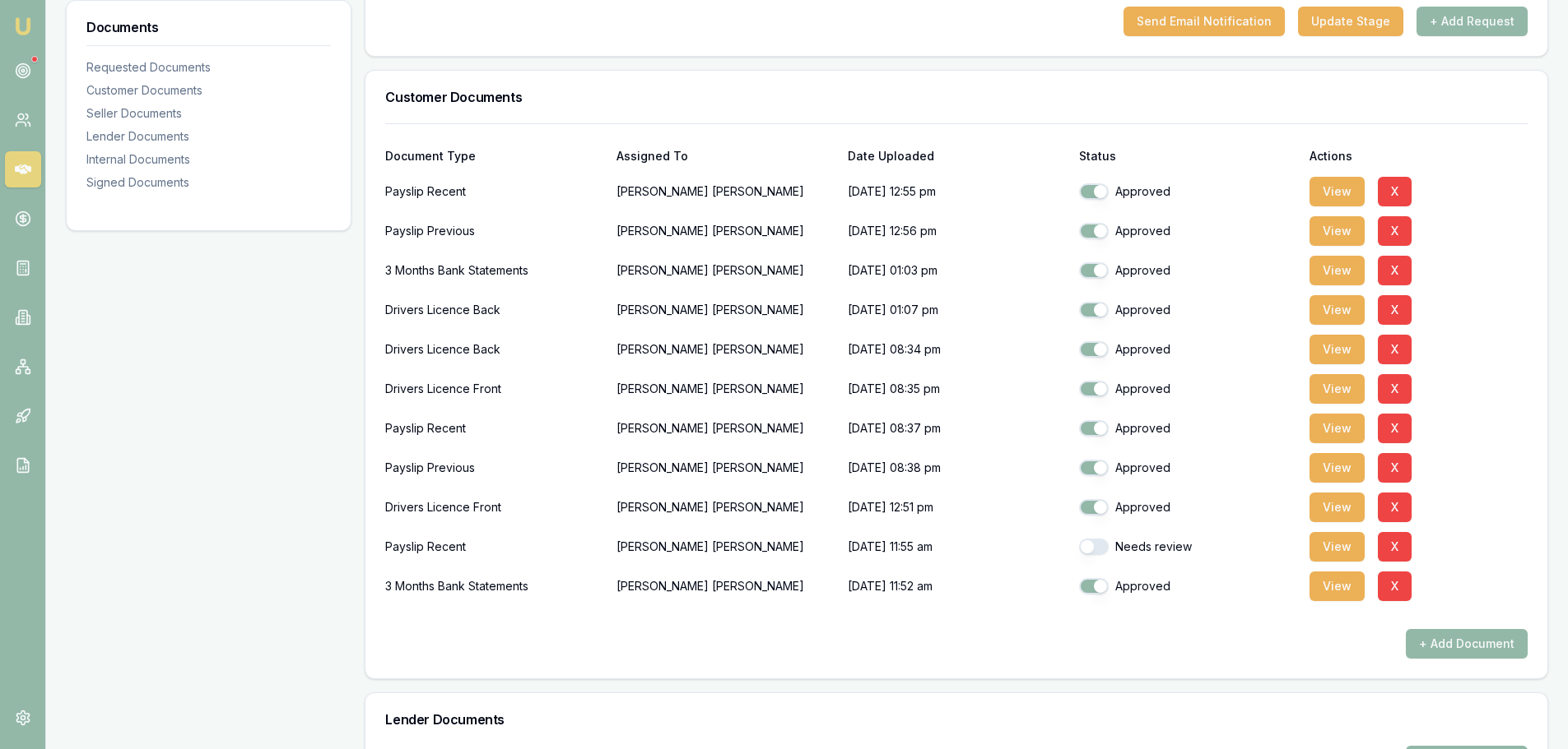
click at [956, 266] on p "[DATE] 01:03 pm" at bounding box center [956, 271] width 218 height 33
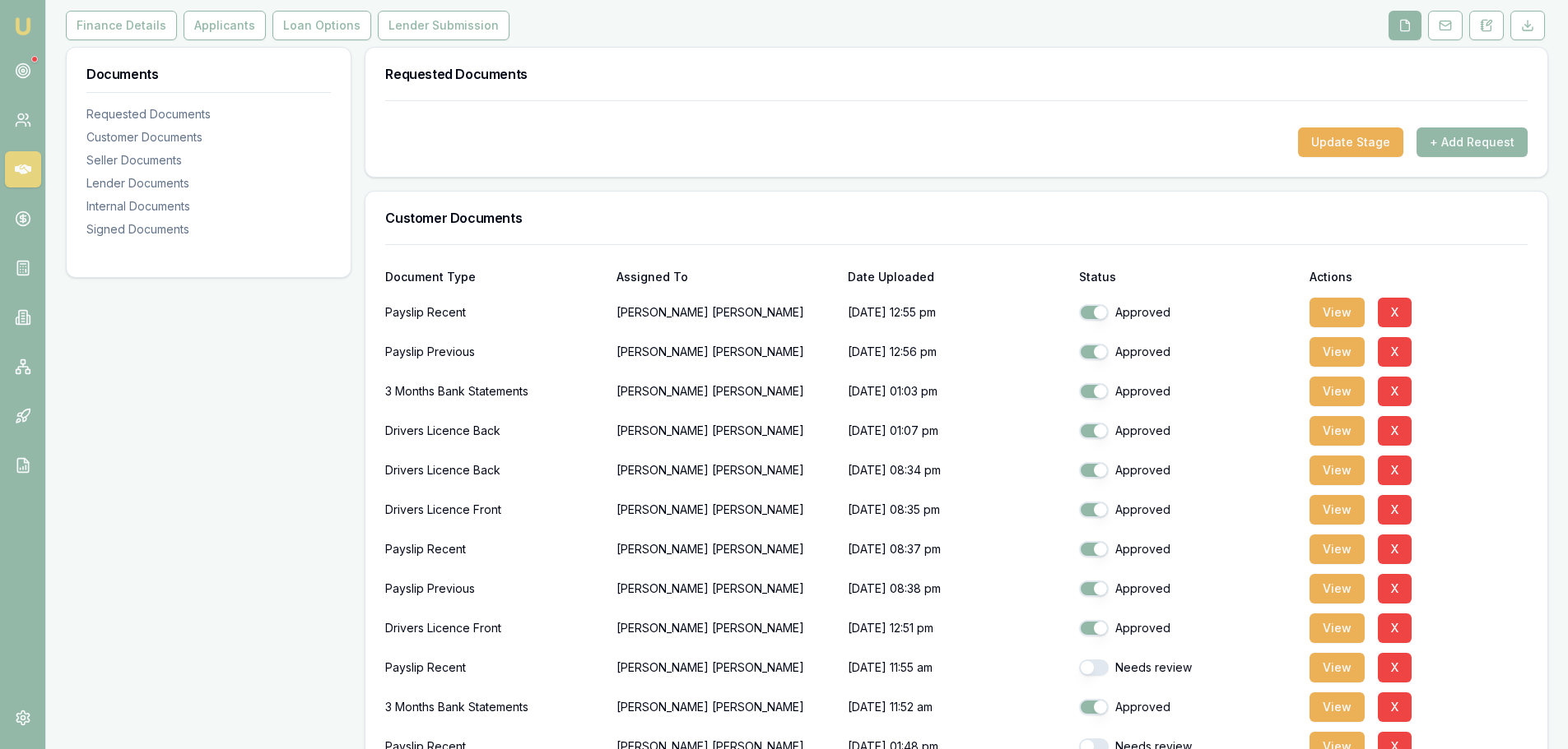
scroll to position [0, 0]
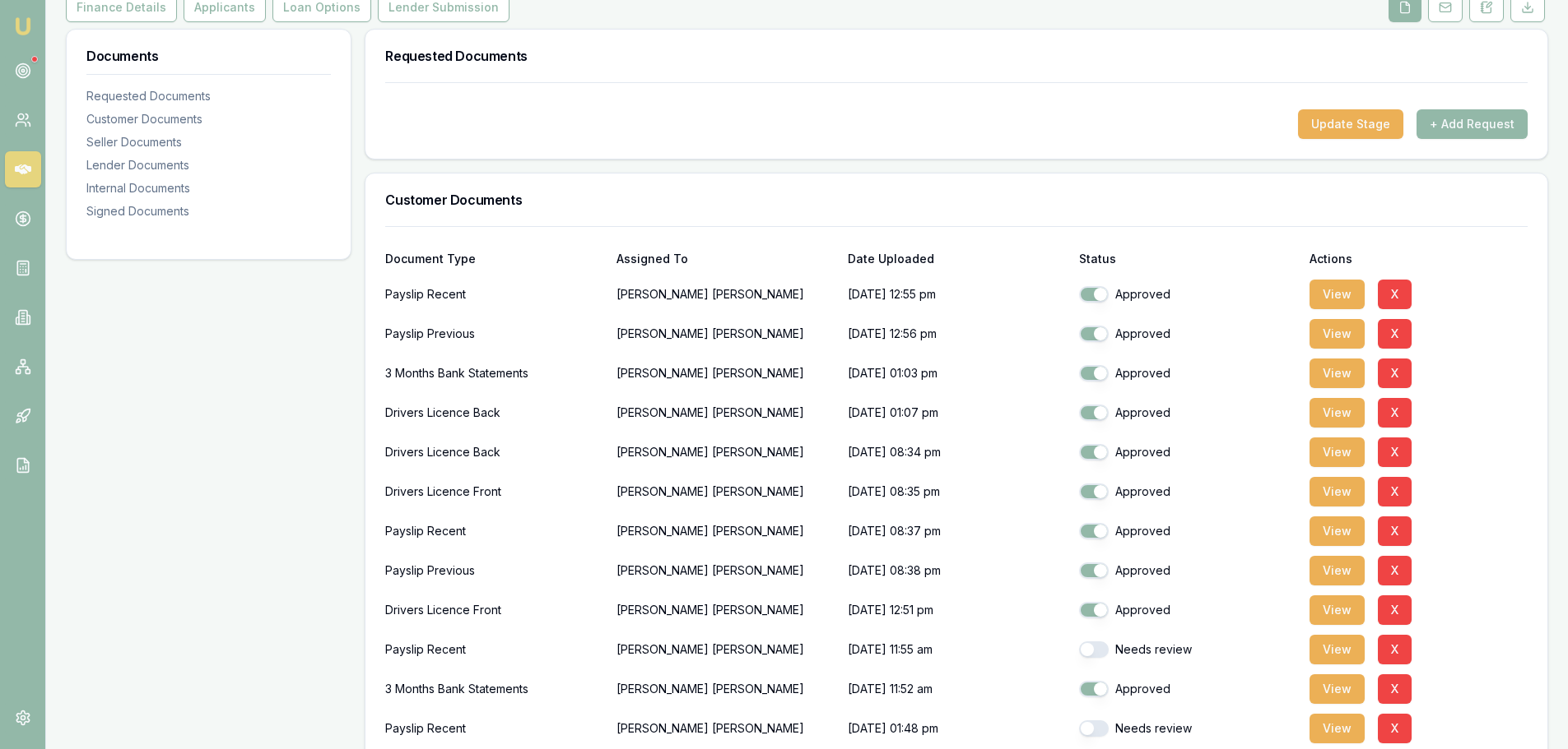
scroll to position [329, 0]
